Goal: Information Seeking & Learning: Learn about a topic

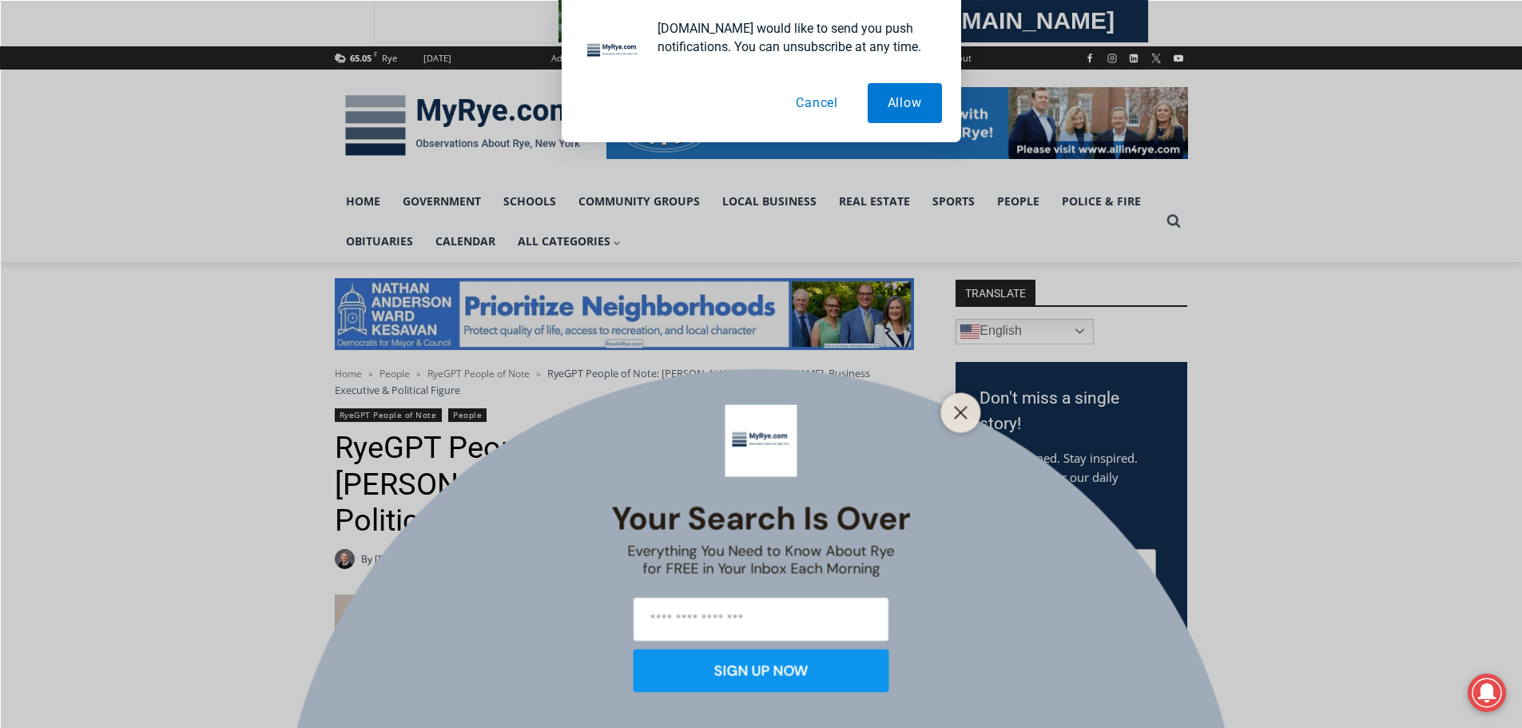
scroll to position [416, 0]
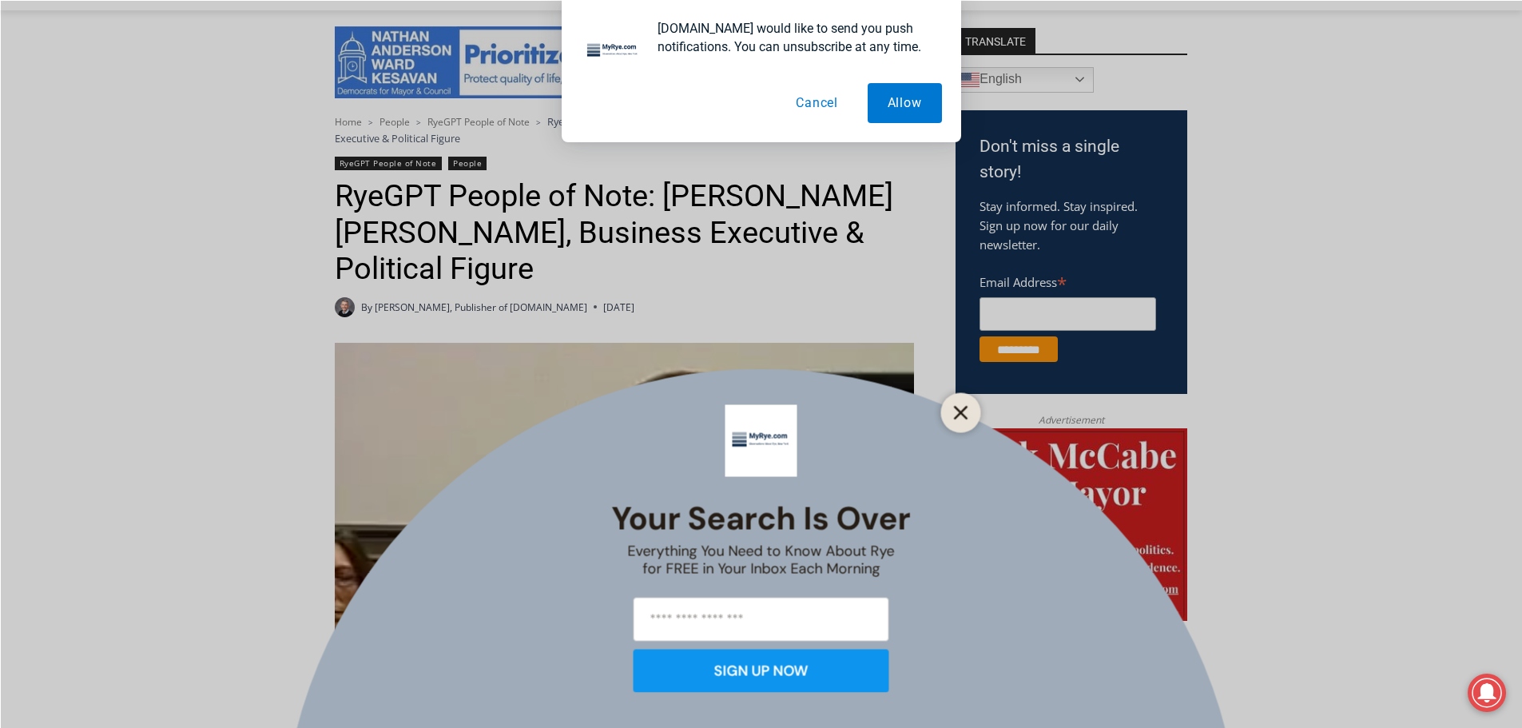
click at [968, 412] on icon "Close" at bounding box center [961, 412] width 14 height 14
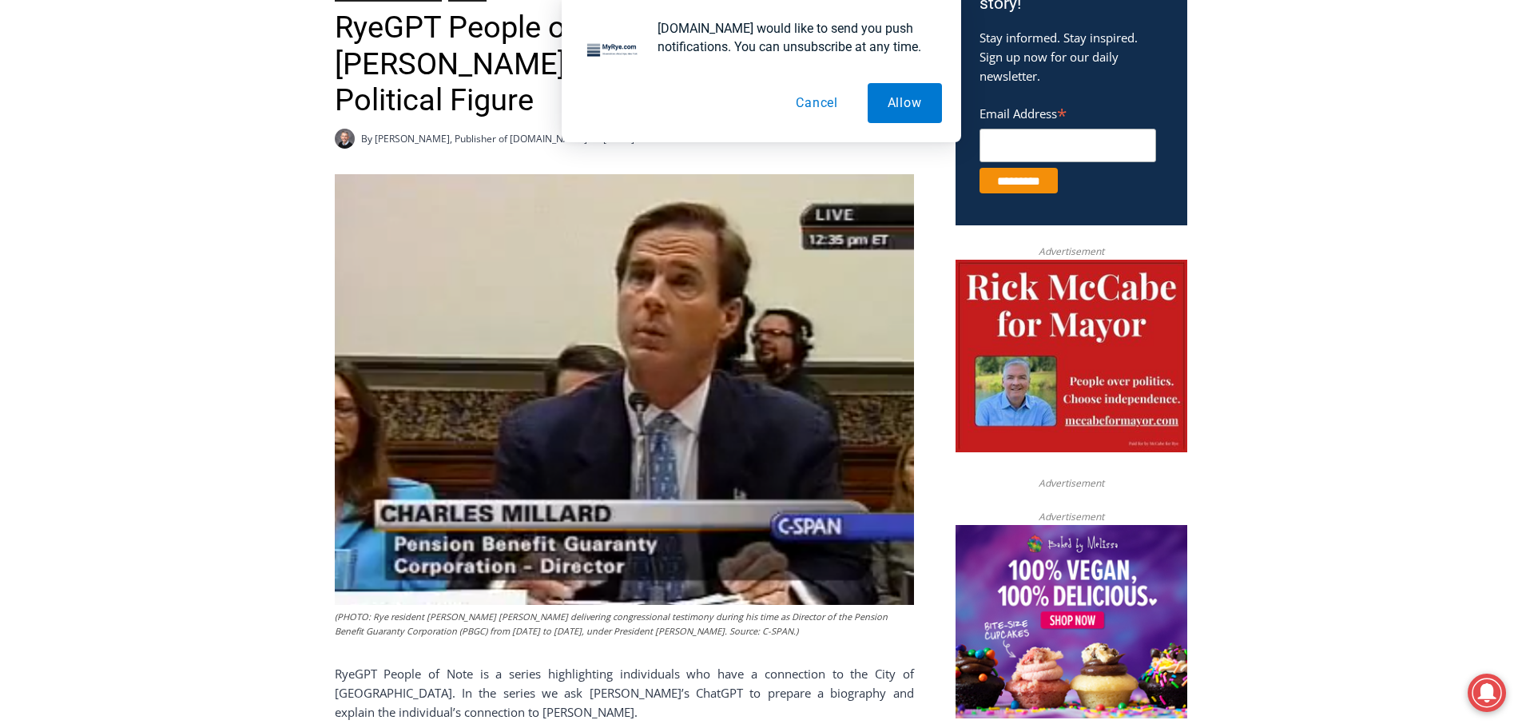
scroll to position [0, 0]
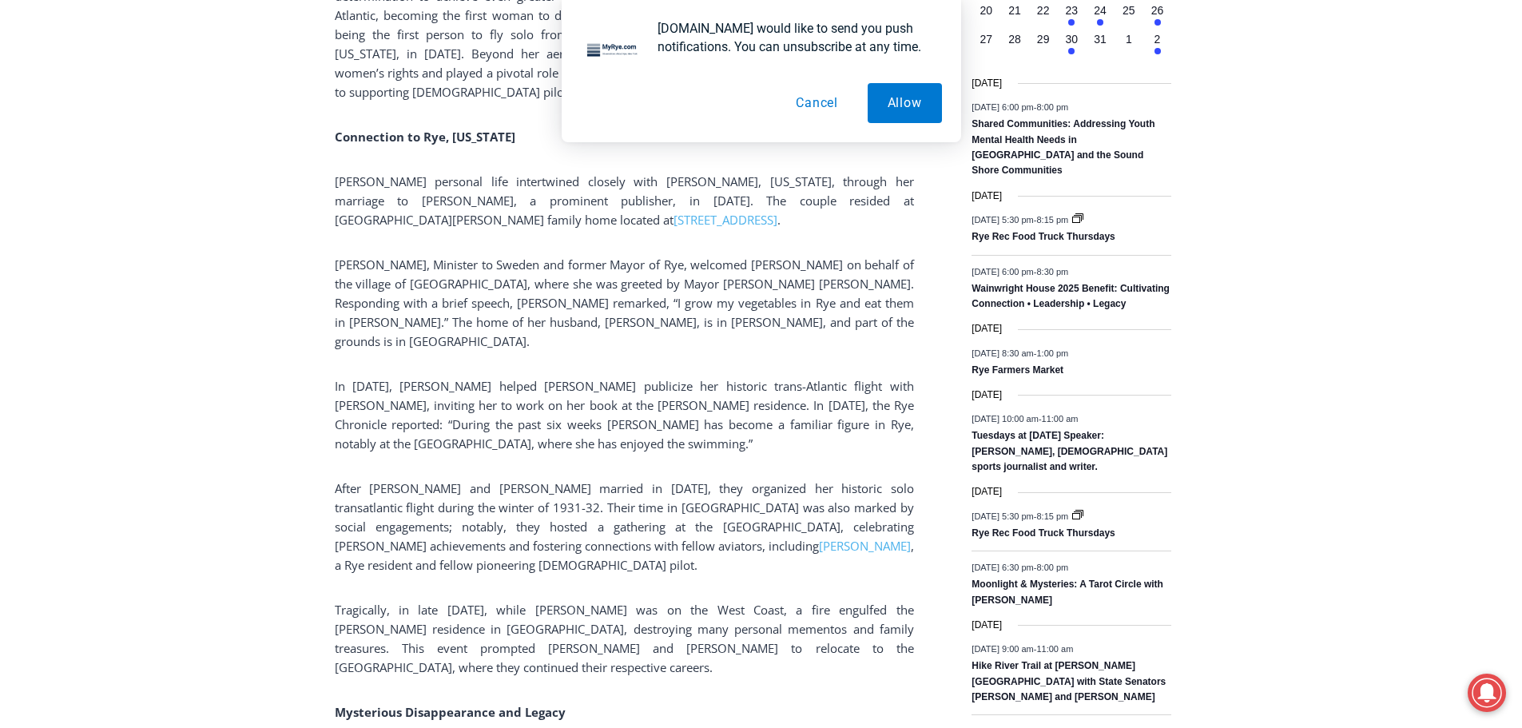
scroll to position [1992, 0]
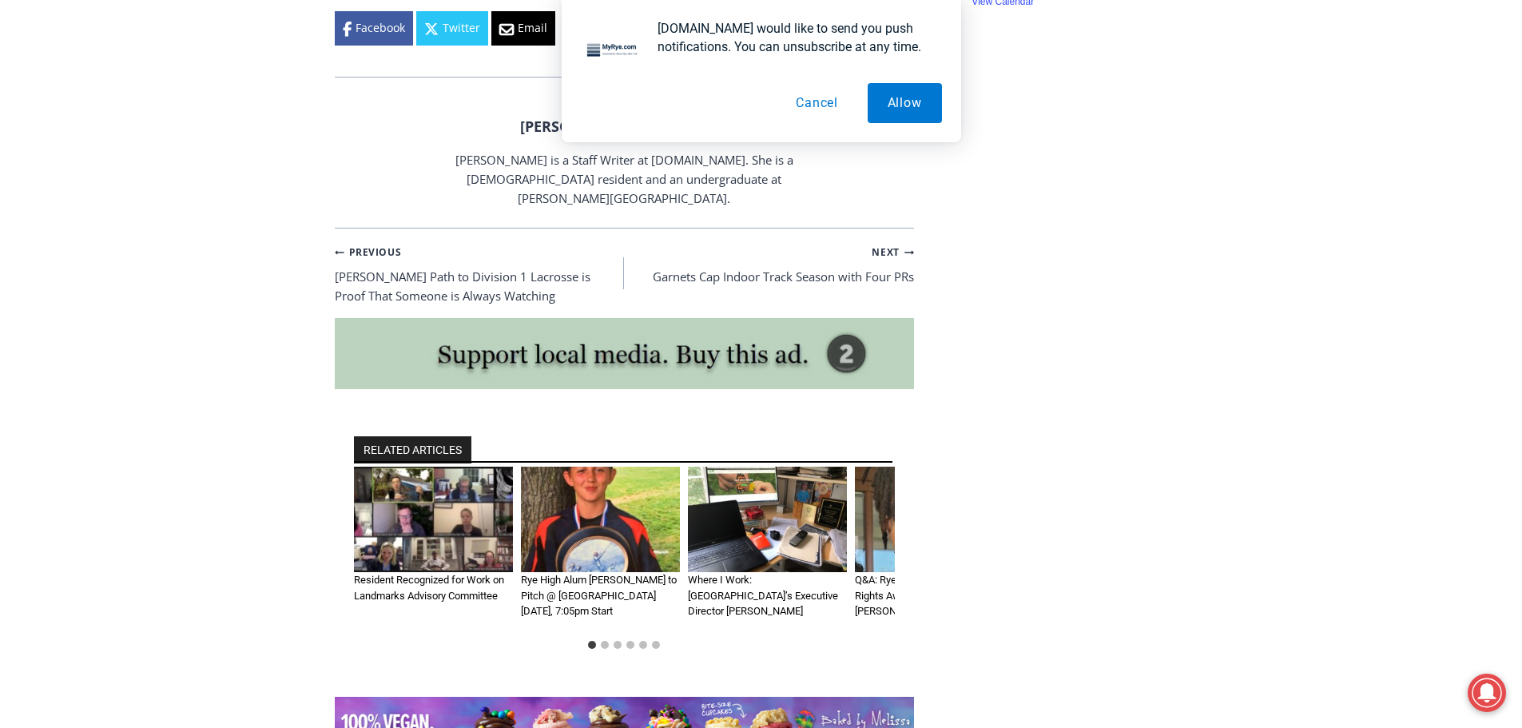
drag, startPoint x: 1529, startPoint y: 336, endPoint x: 1449, endPoint y: 541, distance: 219.6
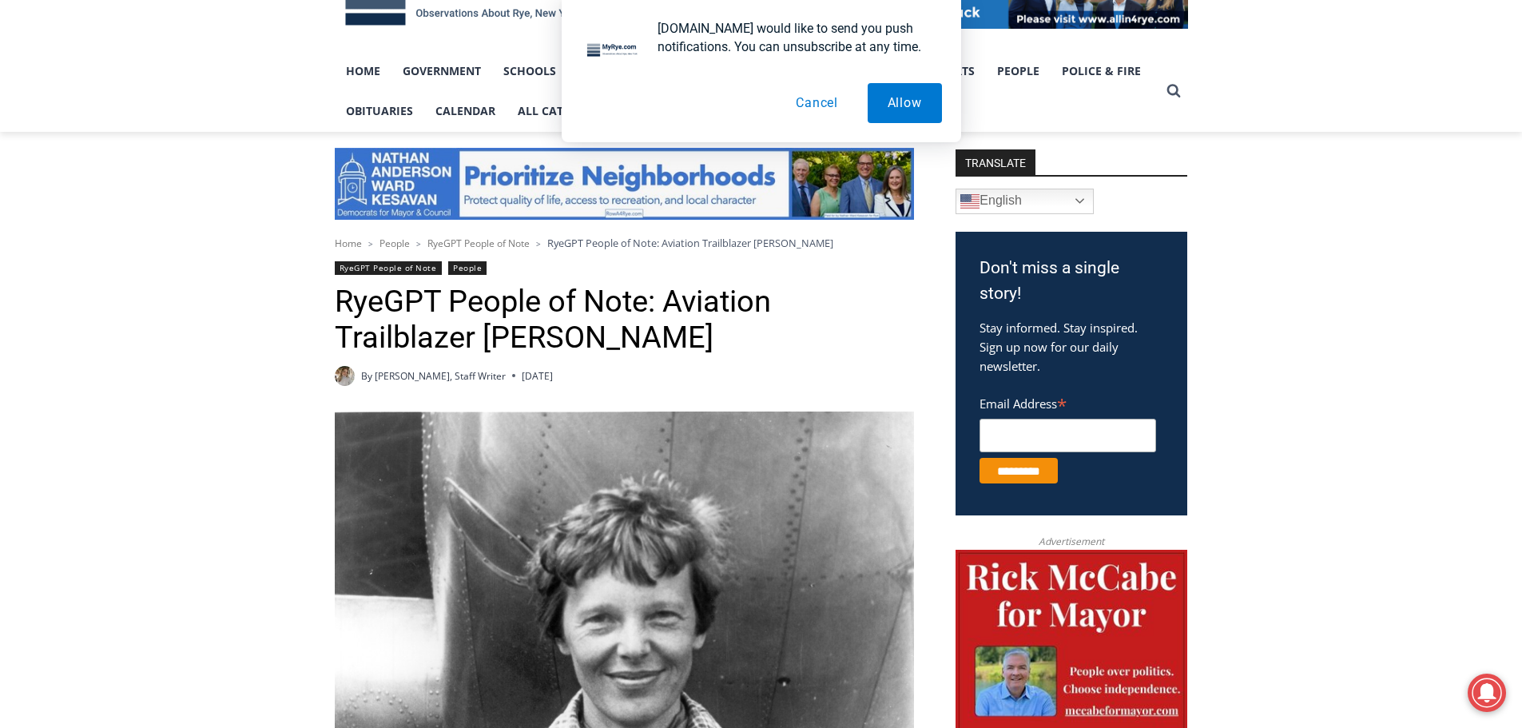
scroll to position [0, 0]
